Goal: Task Accomplishment & Management: Manage account settings

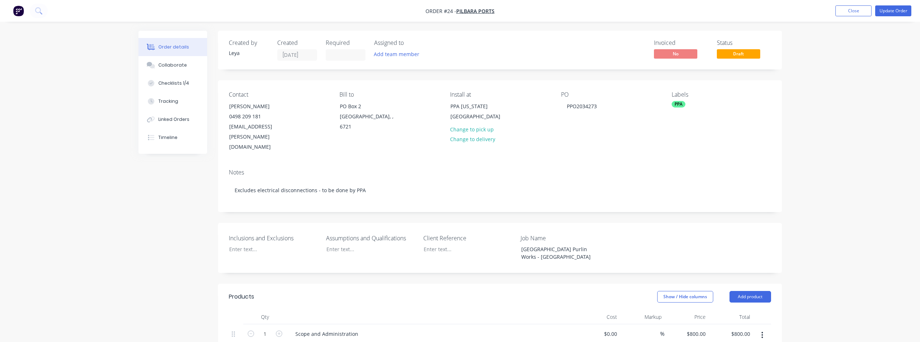
scroll to position [108, 0]
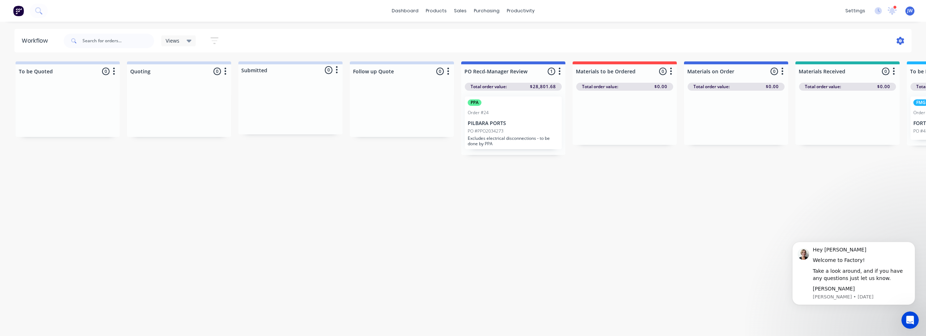
click at [903, 41] on icon at bounding box center [900, 41] width 8 height 8
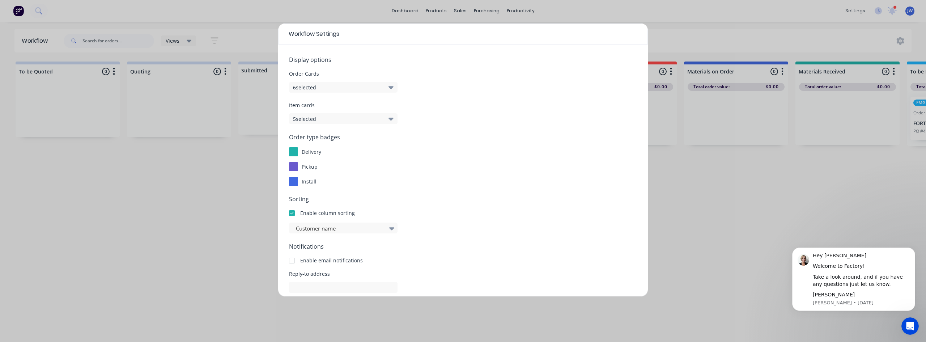
click at [312, 91] on button "6 selected" at bounding box center [343, 87] width 108 height 11
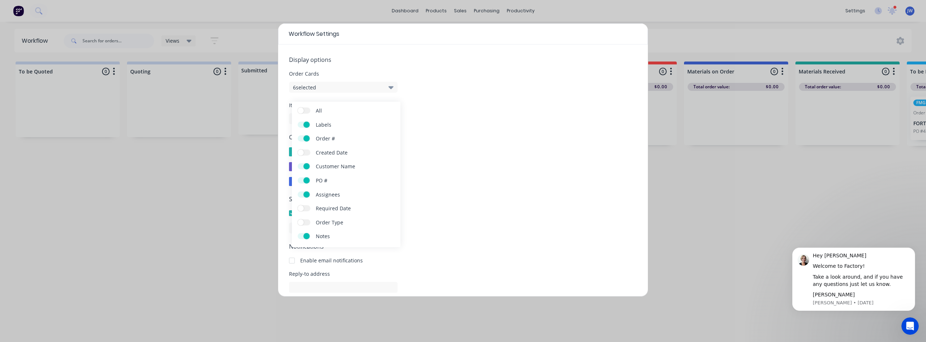
click at [305, 236] on span at bounding box center [306, 236] width 6 height 6
click at [298, 233] on input "Notes" at bounding box center [298, 233] width 0 height 0
click at [302, 237] on span at bounding box center [301, 236] width 6 height 6
click at [298, 233] on input "Notes" at bounding box center [298, 233] width 0 height 0
click at [236, 175] on div "Workflow Settings Display options Order Cards 6 selected Item cards 5 selected …" at bounding box center [463, 171] width 926 height 342
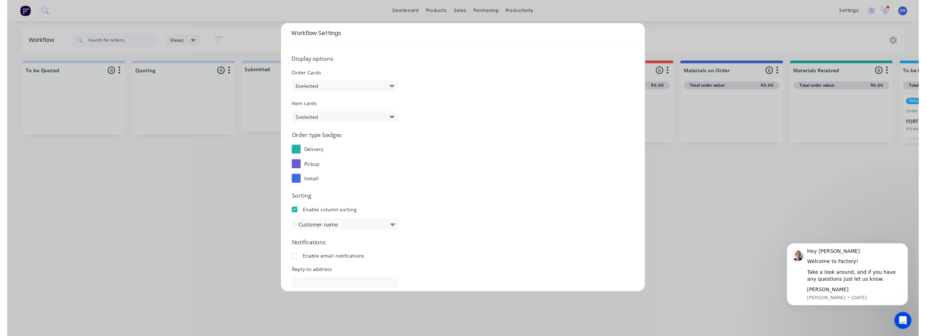
scroll to position [68, 0]
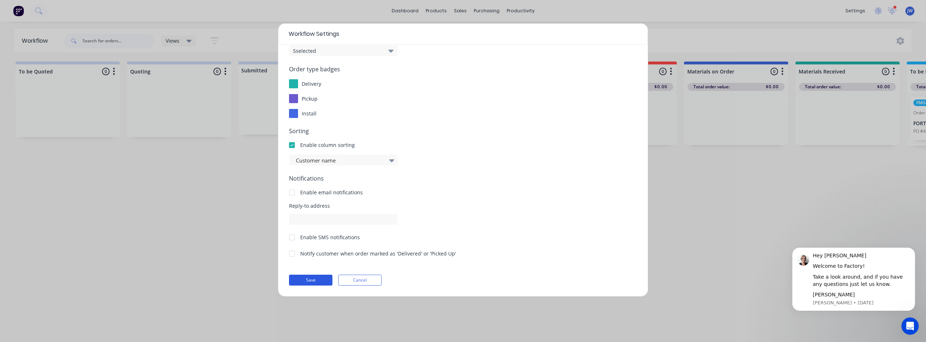
click at [313, 282] on button "Save" at bounding box center [310, 279] width 43 height 11
